Goal: Task Accomplishment & Management: Manage account settings

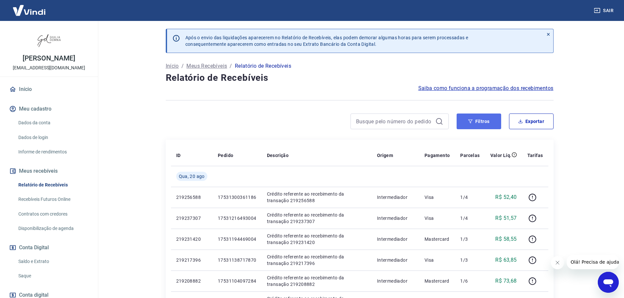
click at [485, 120] on button "Filtros" at bounding box center [478, 122] width 45 height 16
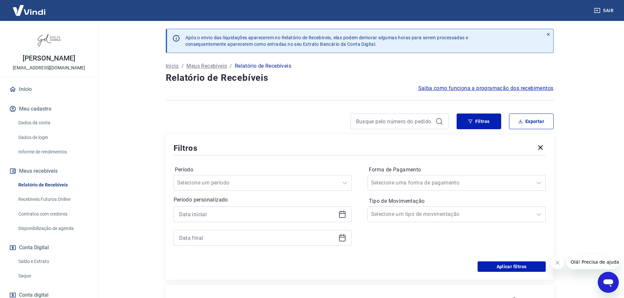
click at [343, 216] on icon at bounding box center [342, 215] width 8 height 8
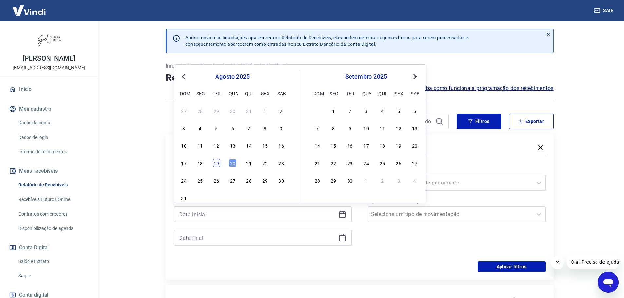
click at [217, 163] on div "19" at bounding box center [216, 163] width 8 height 8
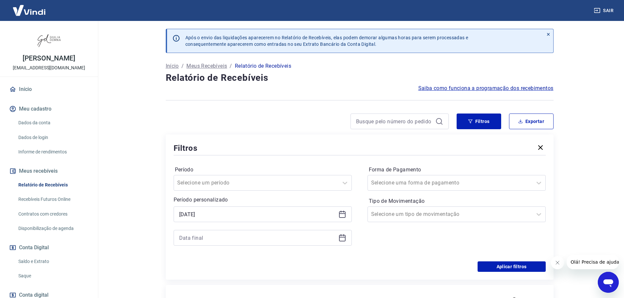
type input "[DATE]"
click at [343, 239] on icon at bounding box center [342, 238] width 8 height 8
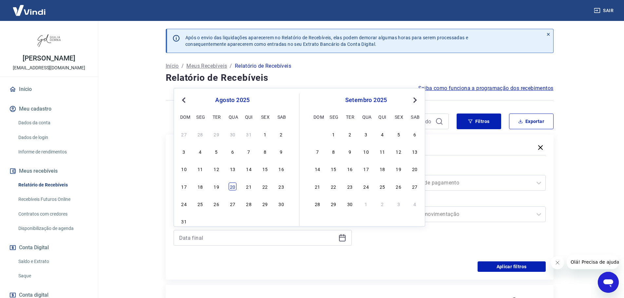
drag, startPoint x: 218, startPoint y: 187, endPoint x: 231, endPoint y: 188, distance: 12.9
click at [231, 188] on div "17 18 19 20 21 22 23" at bounding box center [232, 186] width 107 height 9
click at [233, 187] on div "20" at bounding box center [233, 187] width 8 height 8
type input "[DATE]"
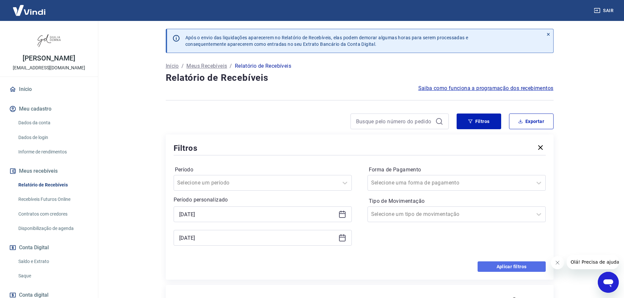
click at [510, 265] on button "Aplicar filtros" at bounding box center [511, 267] width 68 height 10
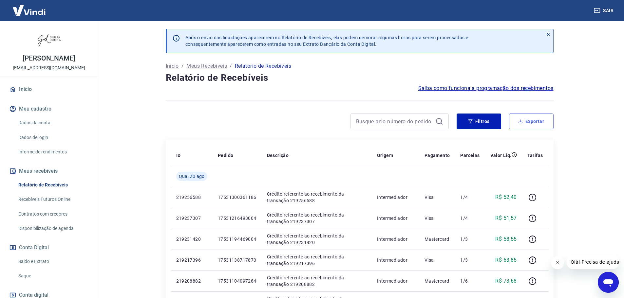
click at [537, 122] on button "Exportar" at bounding box center [531, 122] width 45 height 16
type input "[DATE]"
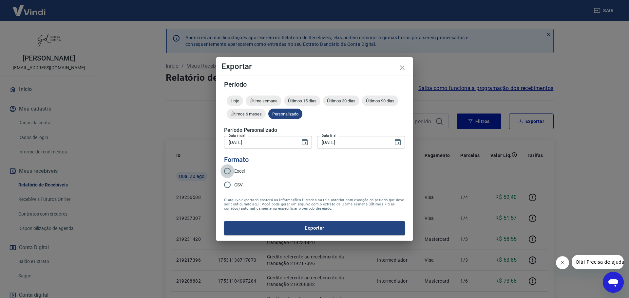
click at [227, 173] on input "Excel" at bounding box center [227, 171] width 14 height 14
radio input "true"
click at [317, 227] on button "Exportar" at bounding box center [314, 228] width 181 height 14
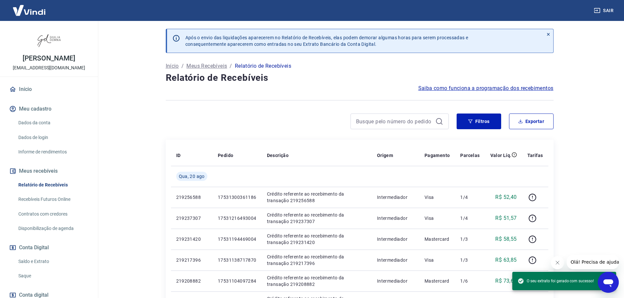
click at [27, 273] on link "Saque" at bounding box center [53, 275] width 74 height 13
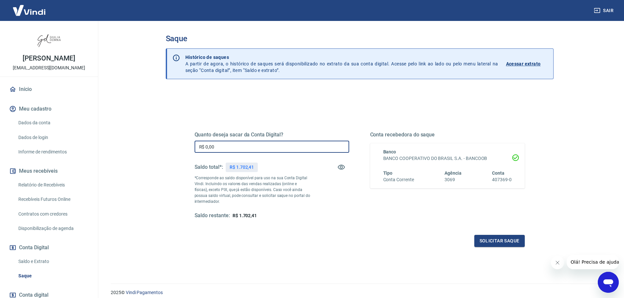
click at [254, 146] on input "R$ 0,00" at bounding box center [271, 147] width 155 height 12
type input "R$ 1.702,41"
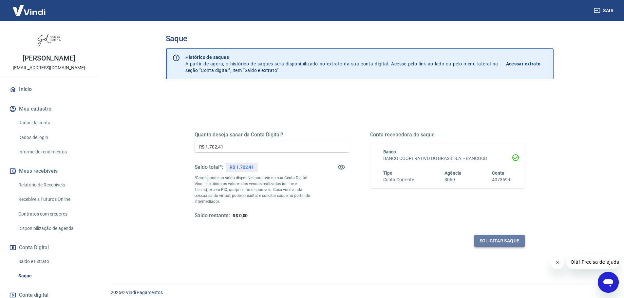
click at [494, 242] on button "Solicitar saque" at bounding box center [499, 241] width 50 height 12
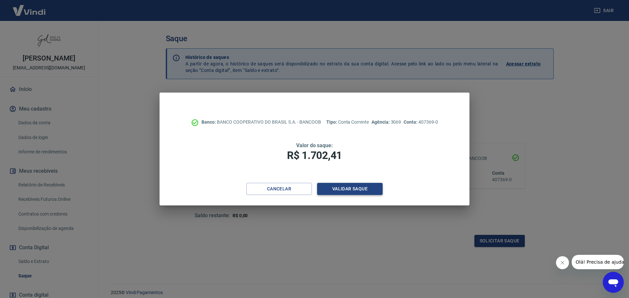
click at [345, 191] on button "Validar saque" at bounding box center [349, 189] width 65 height 12
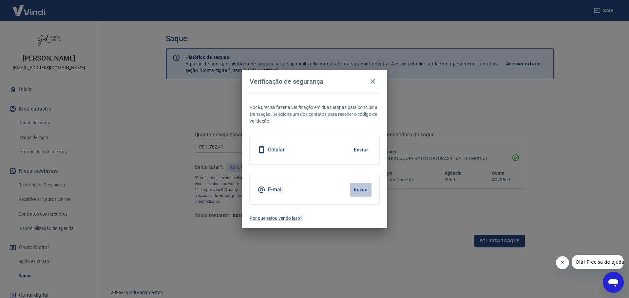
click at [365, 188] on button "Enviar" at bounding box center [360, 190] width 21 height 14
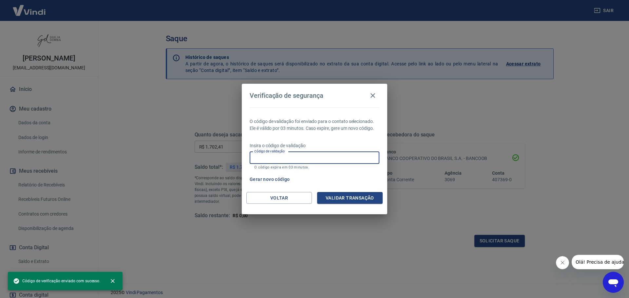
click at [330, 157] on input "Código de validação" at bounding box center [314, 158] width 130 height 12
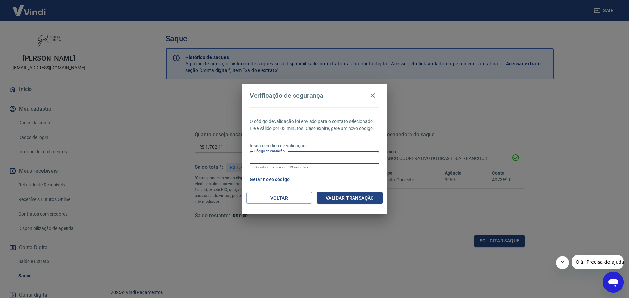
paste input "262396"
type input "262396"
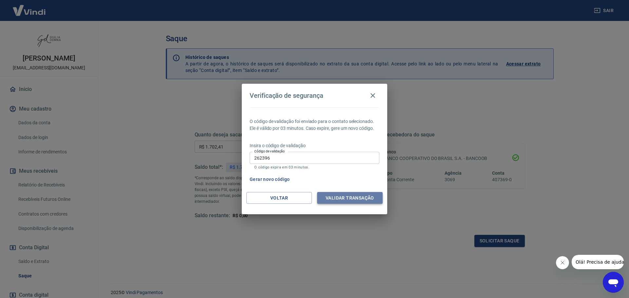
click at [354, 201] on button "Validar transação" at bounding box center [349, 198] width 65 height 12
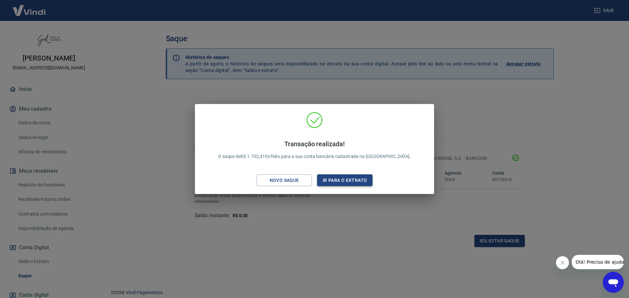
click at [349, 181] on button "Ir para o extrato" at bounding box center [344, 180] width 55 height 12
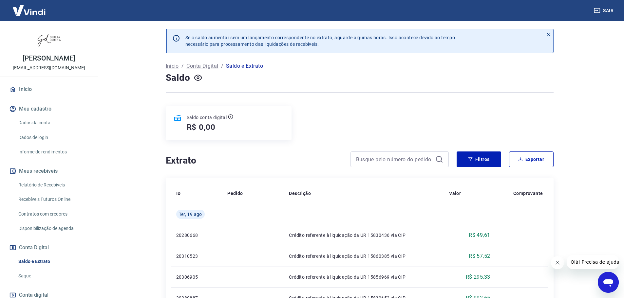
click at [23, 275] on link "Saque" at bounding box center [53, 275] width 74 height 13
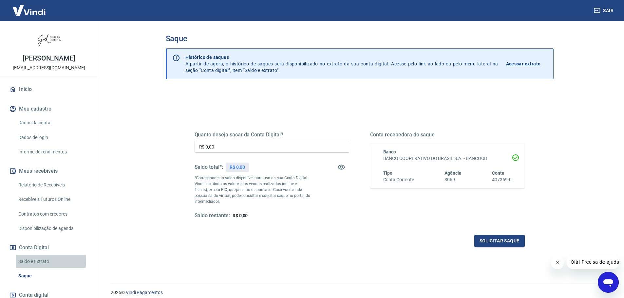
click at [34, 260] on link "Saldo e Extrato" at bounding box center [53, 261] width 74 height 13
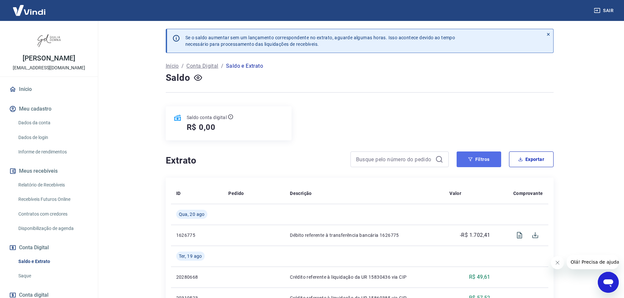
click at [486, 158] on button "Filtros" at bounding box center [478, 160] width 45 height 16
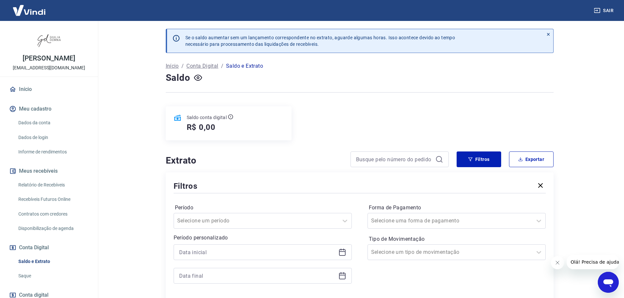
click at [342, 252] on icon at bounding box center [342, 252] width 8 height 8
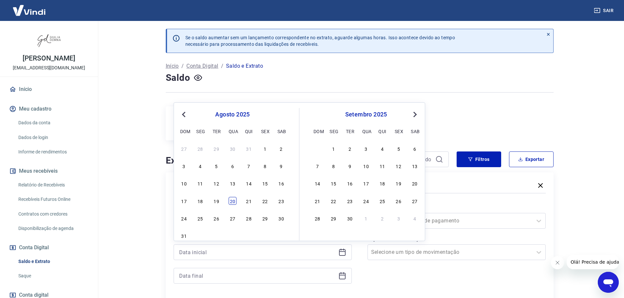
click at [231, 202] on div "20" at bounding box center [233, 201] width 8 height 8
type input "[DATE]"
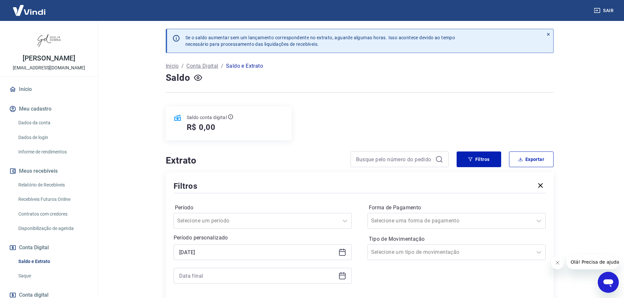
click at [343, 276] on icon at bounding box center [342, 275] width 7 height 1
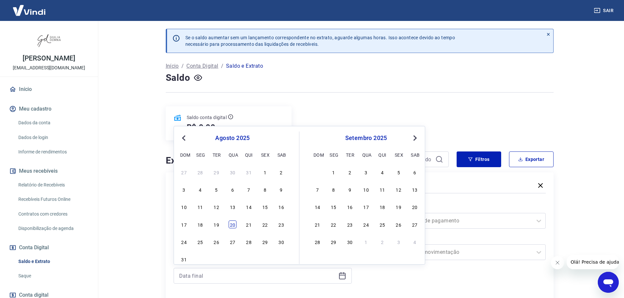
click at [231, 225] on div "20" at bounding box center [233, 225] width 8 height 8
type input "[DATE]"
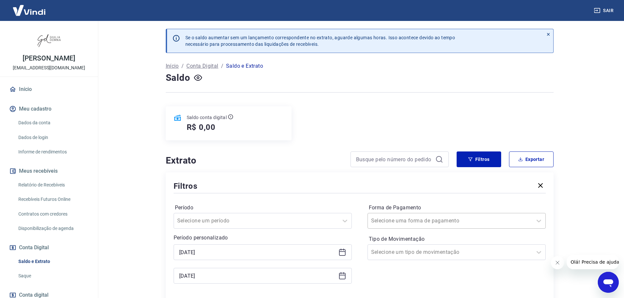
scroll to position [33, 0]
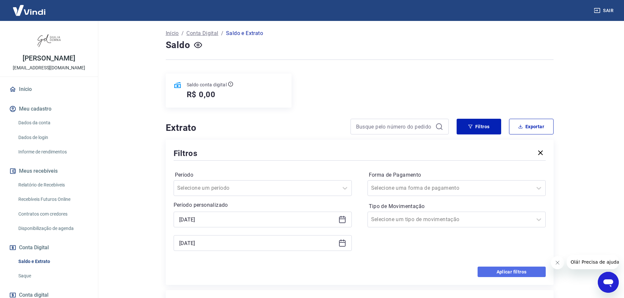
click at [505, 270] on button "Aplicar filtros" at bounding box center [511, 272] width 68 height 10
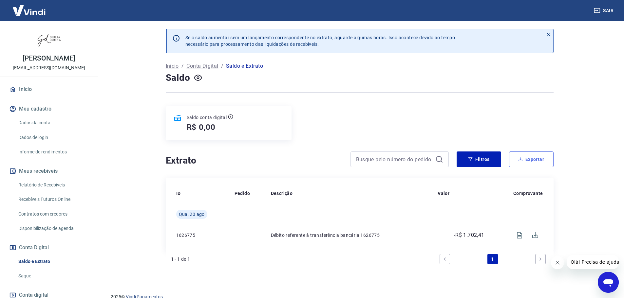
click at [534, 158] on button "Exportar" at bounding box center [531, 160] width 45 height 16
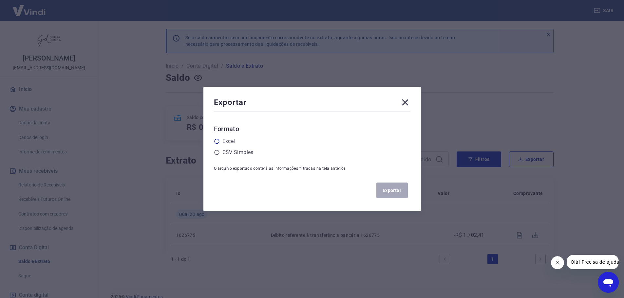
click at [219, 142] on icon at bounding box center [217, 141] width 6 height 6
click at [0, 0] on input "radio" at bounding box center [0, 0] width 0 height 0
click at [399, 190] on button "Exportar" at bounding box center [391, 191] width 31 height 16
